Goal: Browse casually

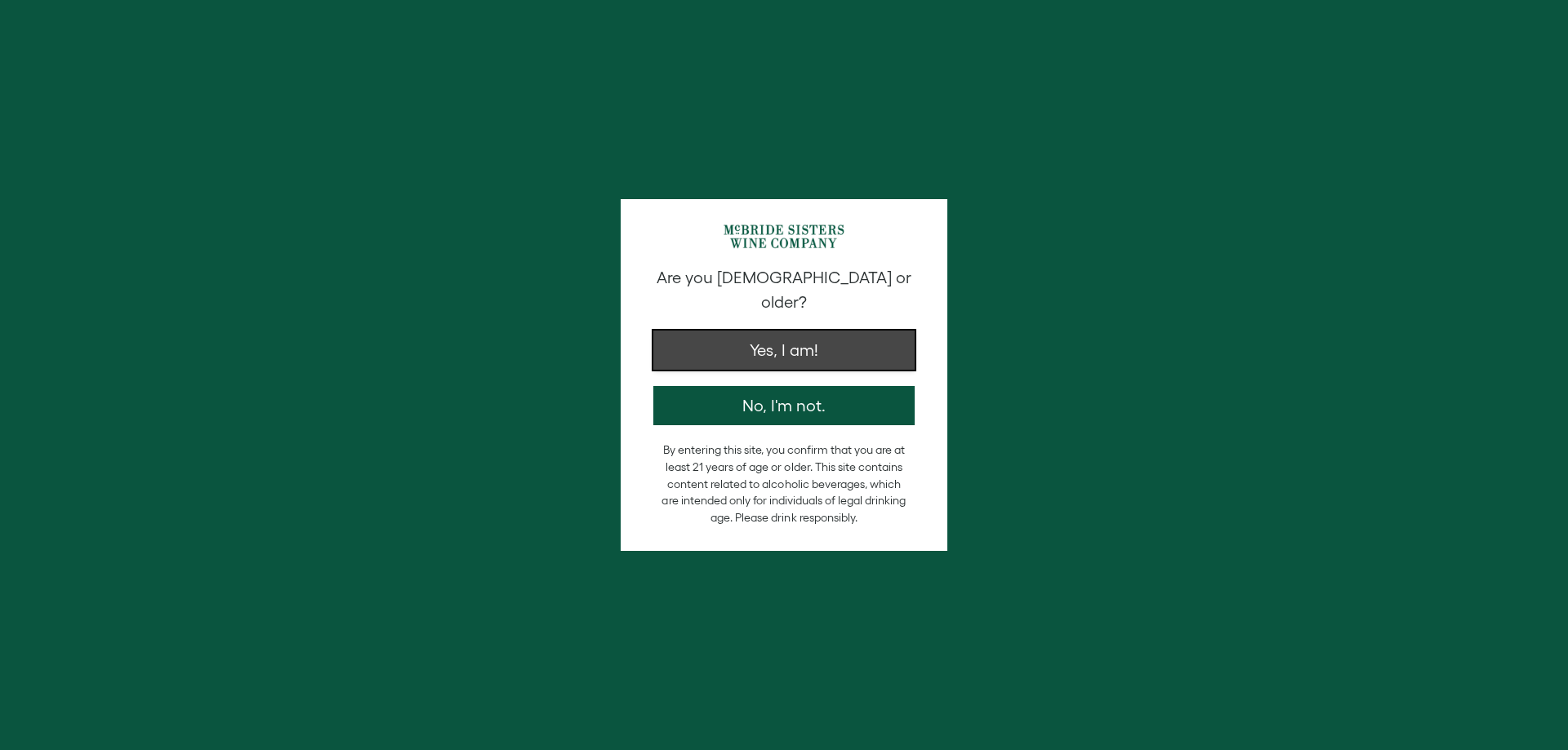
click at [819, 332] on button "Yes, I am!" at bounding box center [784, 351] width 261 height 39
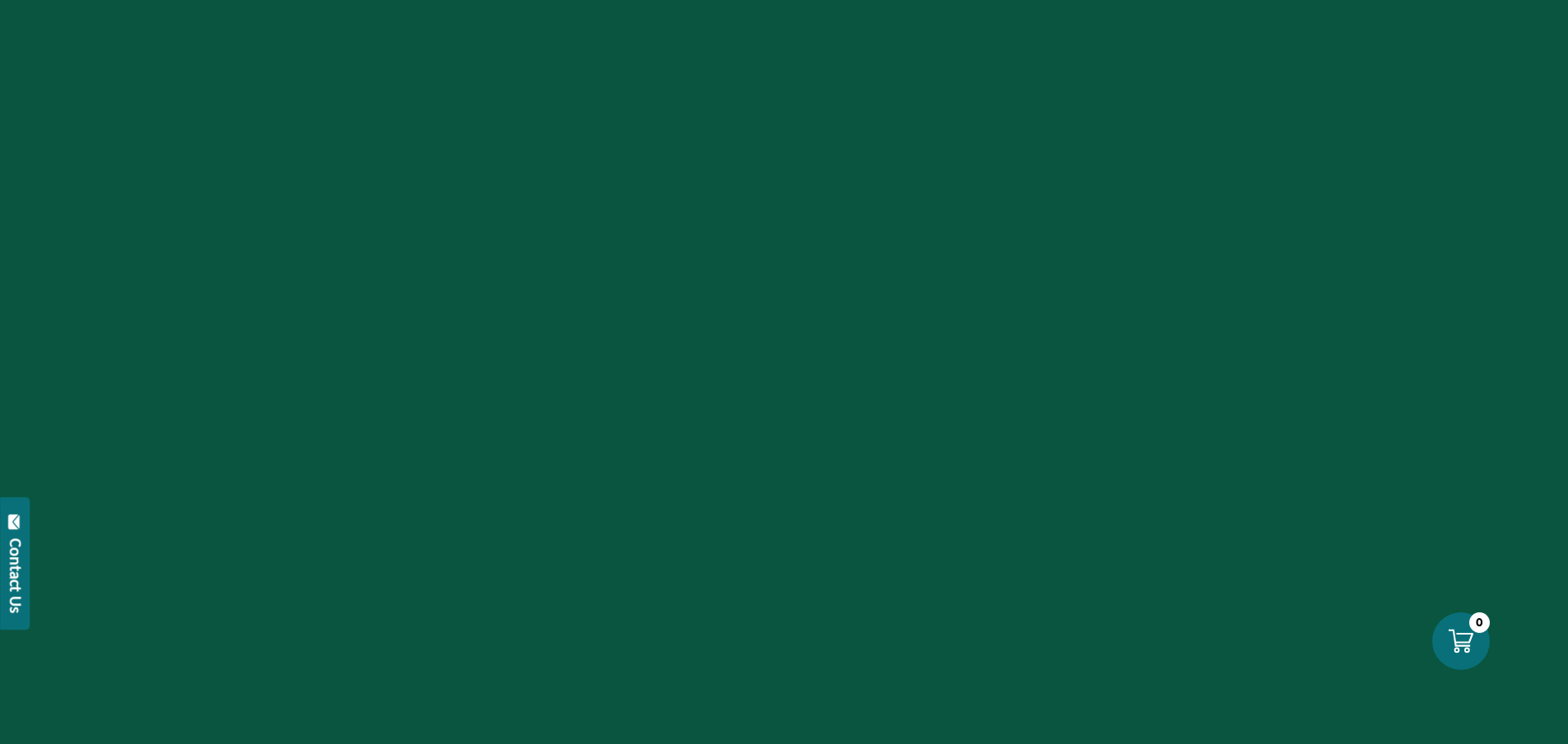
scroll to position [0, 151]
click at [13, 563] on div "Contact Us" at bounding box center [16, 575] width 17 height 75
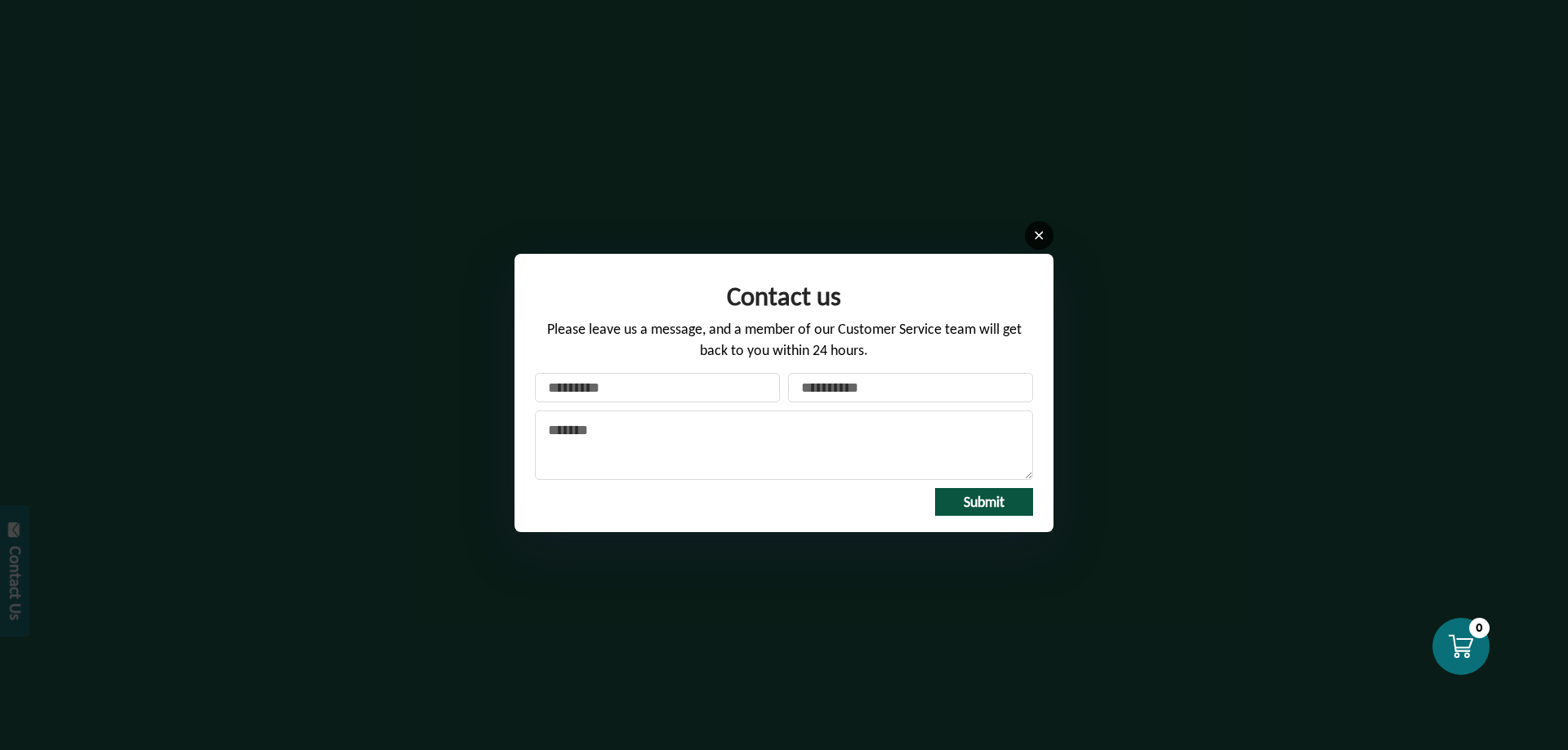
click at [1035, 236] on icon at bounding box center [1039, 235] width 13 height 13
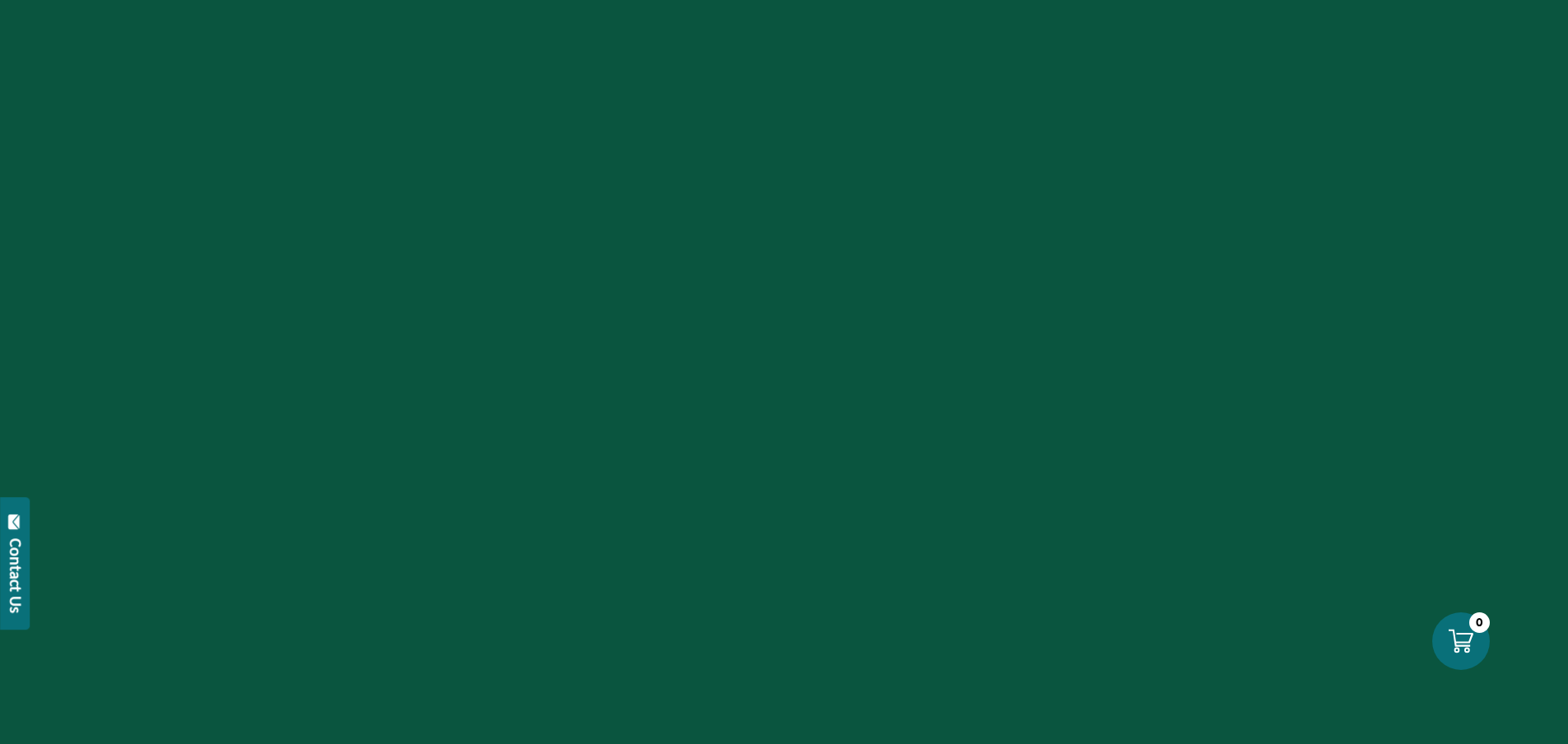
scroll to position [236, 138]
click at [492, 490] on div at bounding box center [784, 372] width 1568 height 744
drag, startPoint x: 404, startPoint y: 422, endPoint x: 382, endPoint y: 382, distance: 45.7
click at [384, 391] on div at bounding box center [784, 372] width 1568 height 744
drag, startPoint x: 352, startPoint y: 241, endPoint x: 498, endPoint y: 178, distance: 159.0
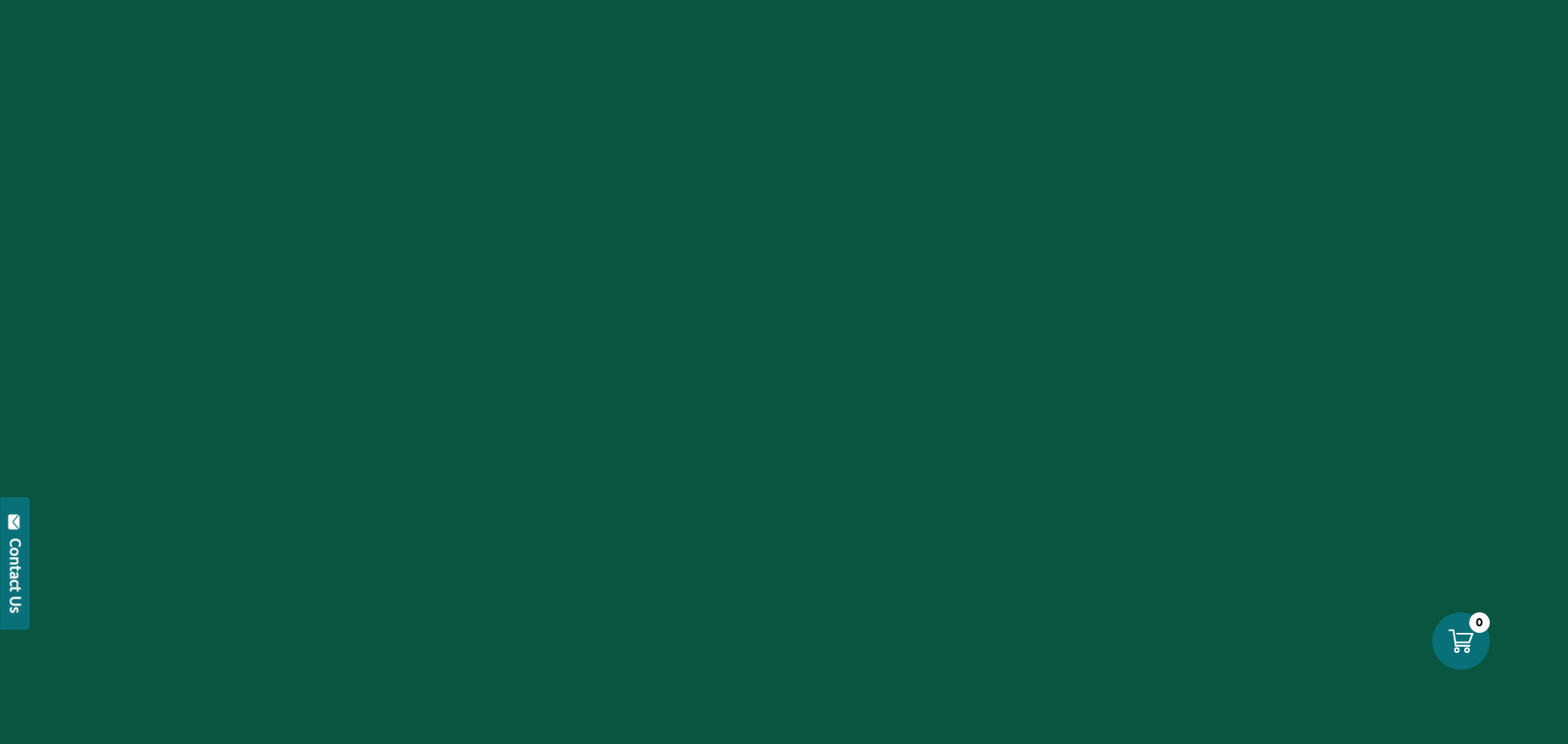
click at [406, 218] on div at bounding box center [784, 372] width 1568 height 744
drag, startPoint x: 1016, startPoint y: 155, endPoint x: 1050, endPoint y: 198, distance: 54.8
click at [1045, 186] on div at bounding box center [784, 372] width 1568 height 744
click at [1036, 252] on div at bounding box center [784, 372] width 1568 height 744
